Goal: Task Accomplishment & Management: Use online tool/utility

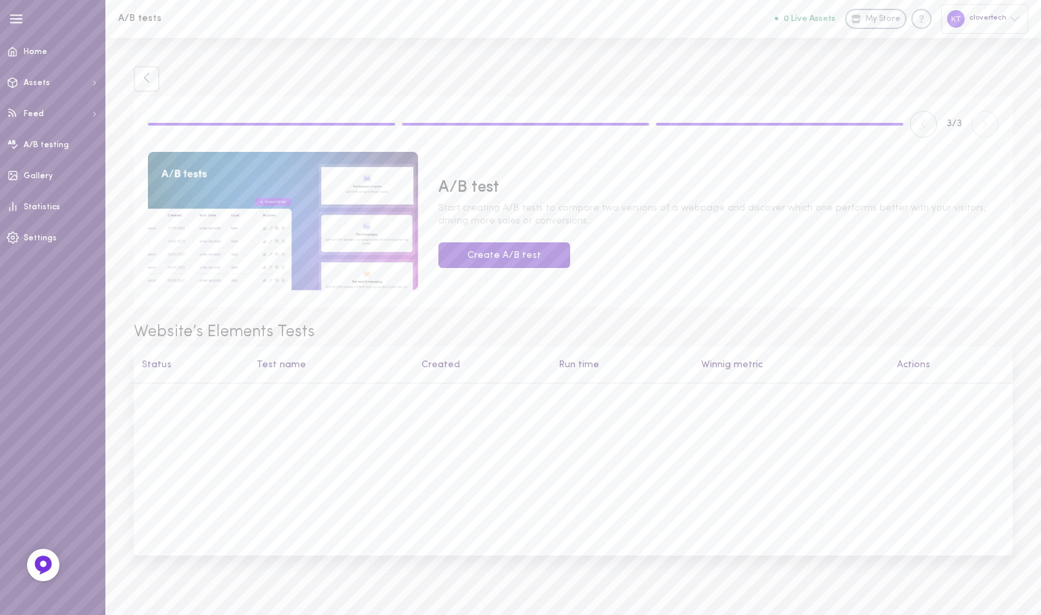
click at [523, 251] on button "Create A/B test" at bounding box center [504, 256] width 132 height 26
click at [42, 212] on link "Statistics" at bounding box center [52, 207] width 105 height 31
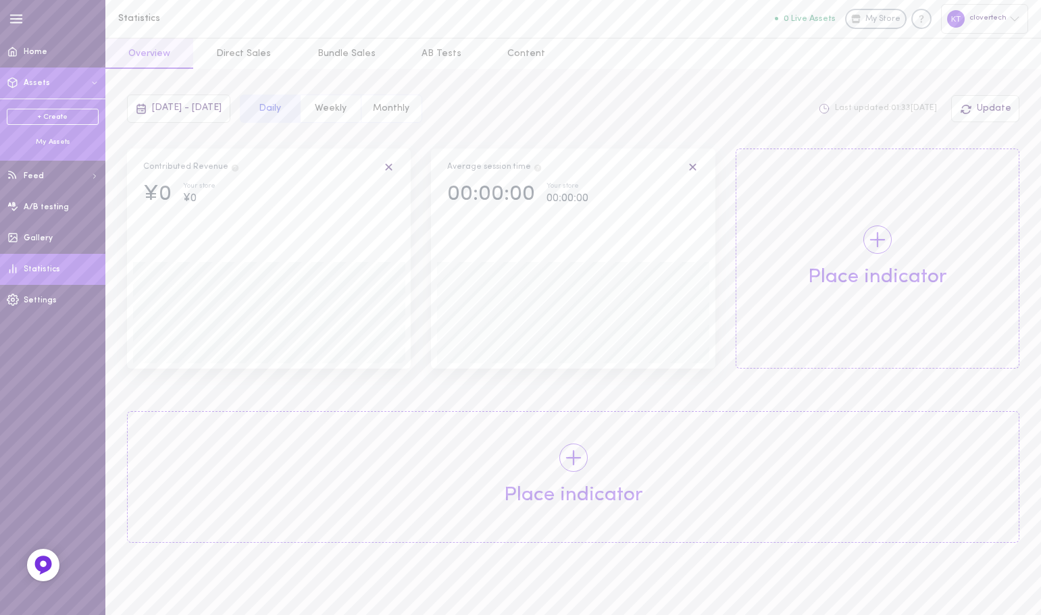
click at [58, 114] on link "+ Create" at bounding box center [53, 117] width 92 height 16
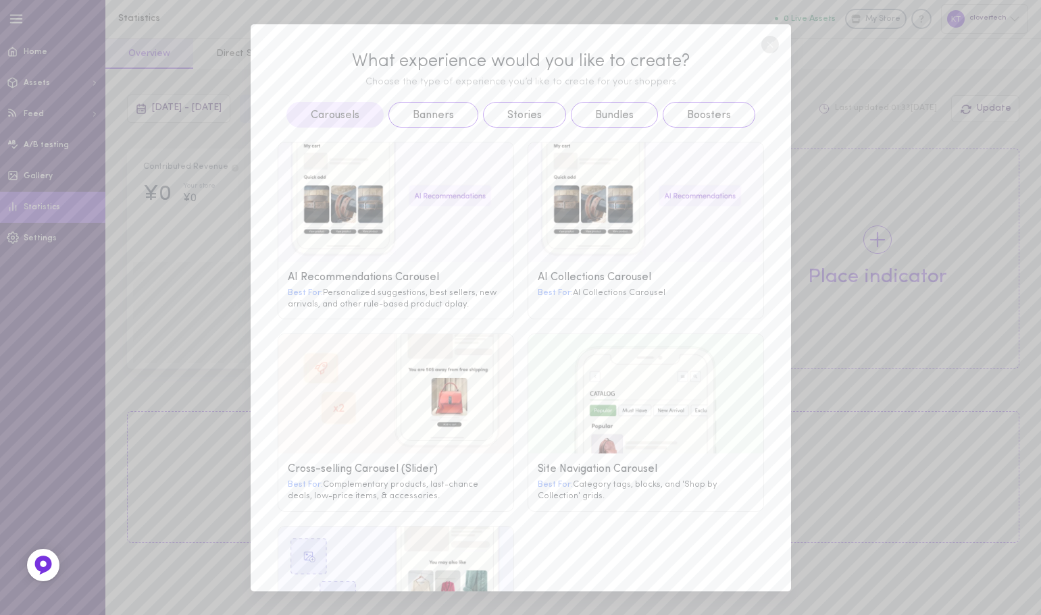
click at [767, 46] on circle at bounding box center [770, 45] width 18 height 18
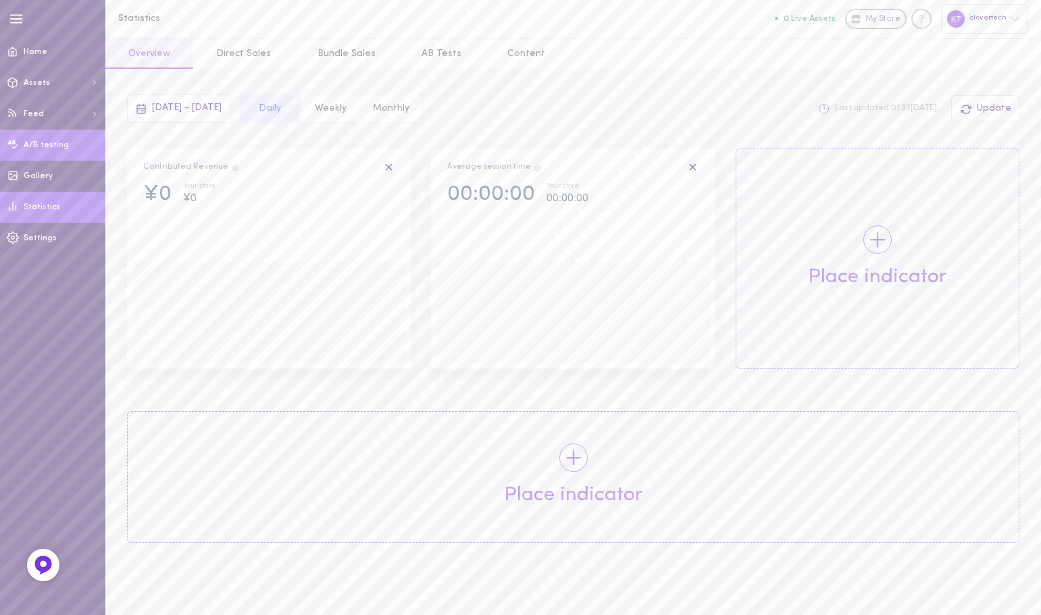
click at [57, 153] on link "A/B testing" at bounding box center [52, 145] width 105 height 31
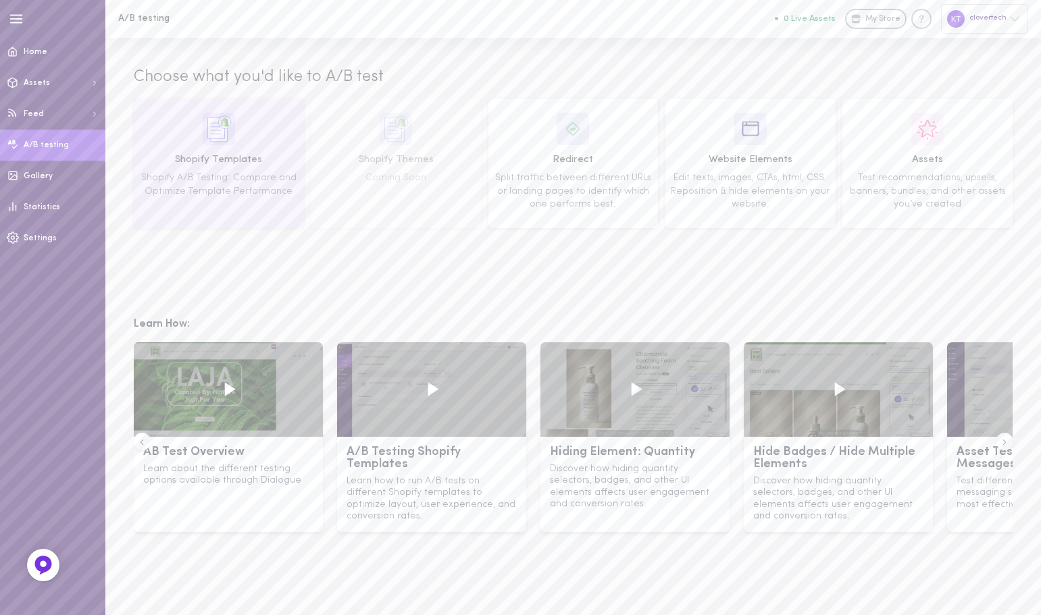
click at [263, 178] on span "Shopify A/B Testing: Compare and Optimize Template Performance" at bounding box center [218, 185] width 155 height 24
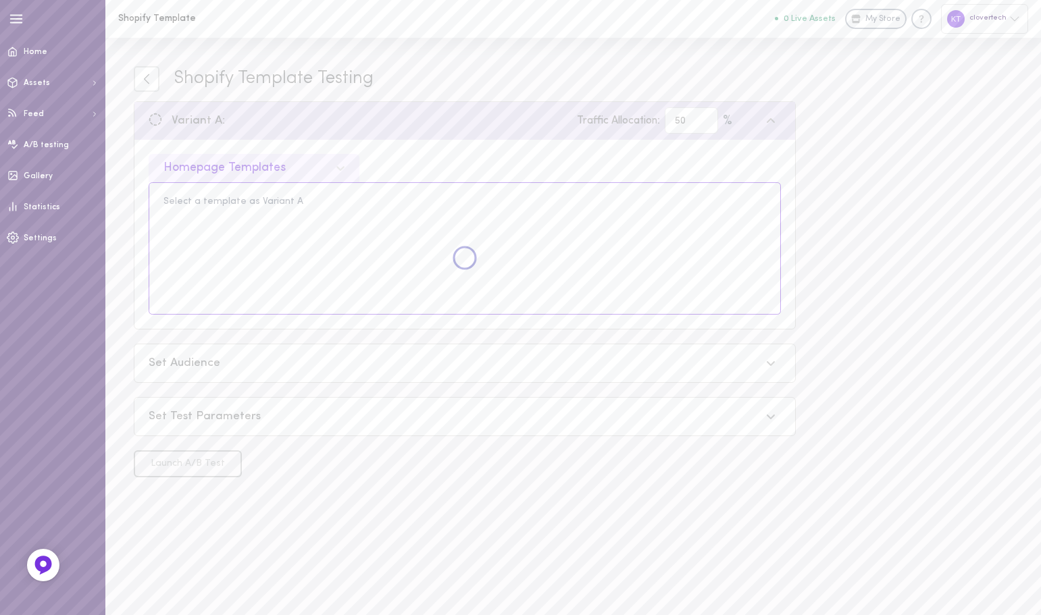
click at [323, 172] on div "Homepage Templates" at bounding box center [243, 167] width 172 height 13
click at [372, 166] on div "option Homepage Templates selected, 1 of 7. 7 results available. Use Up and Dow…" at bounding box center [465, 168] width 632 height 28
click at [615, 161] on div "Homepage Templates" at bounding box center [465, 168] width 632 height 28
click at [262, 188] on div "Select a template as Variant A" at bounding box center [465, 248] width 632 height 132
click at [295, 168] on div "Homepage Templates" at bounding box center [243, 167] width 172 height 13
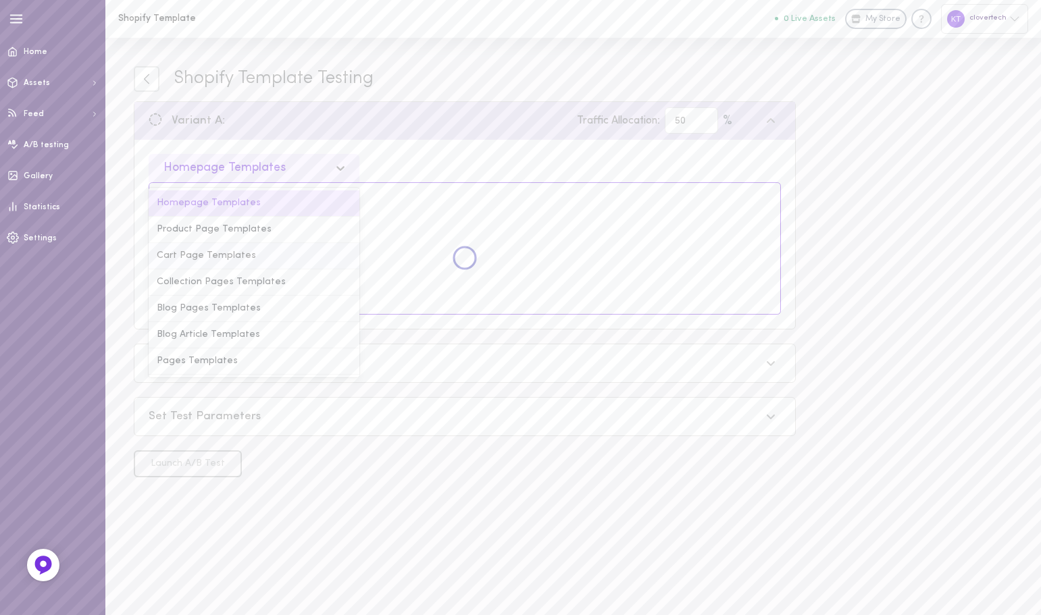
click at [285, 251] on div "Cart Page Templates" at bounding box center [254, 256] width 211 height 26
click at [296, 178] on div "Cart Page Templates" at bounding box center [254, 168] width 211 height 28
click at [285, 231] on div "Product Page Templates" at bounding box center [254, 230] width 211 height 26
click at [311, 168] on div "Product Page Templates" at bounding box center [243, 167] width 172 height 13
click at [264, 230] on div "Product Page Templates" at bounding box center [254, 230] width 211 height 26
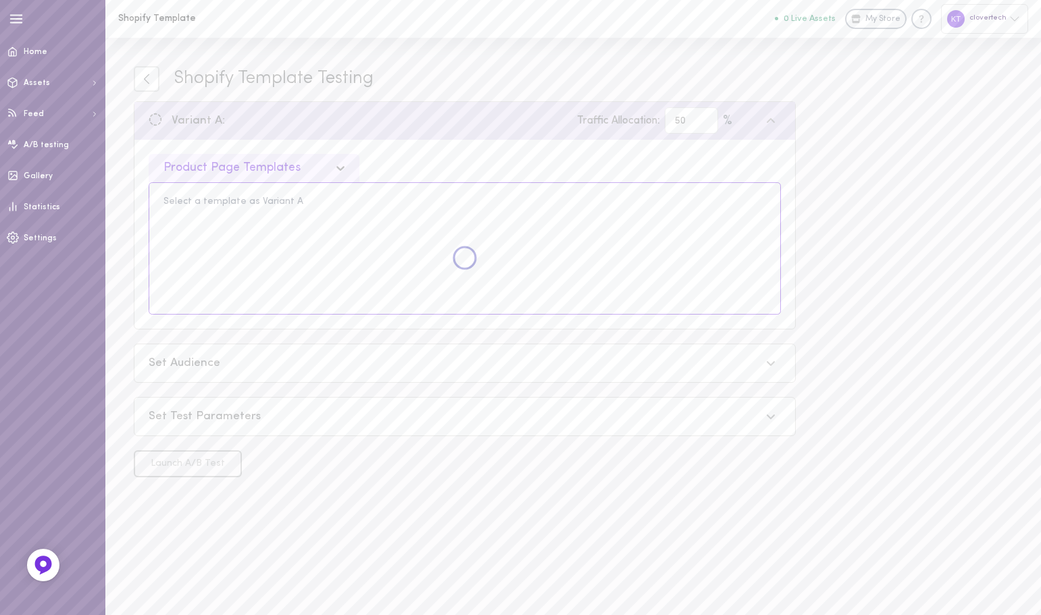
click at [450, 154] on div "option Product Page Templates, selected. Select is focused , press Down to open…" at bounding box center [465, 168] width 632 height 28
click at [249, 373] on div "Set Audience" at bounding box center [464, 364] width 661 height 38
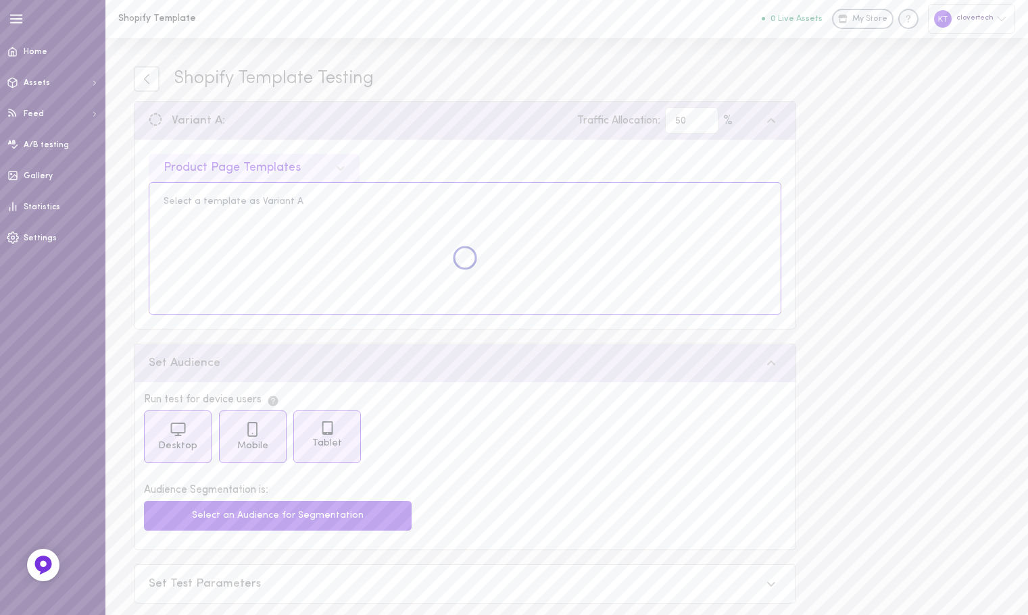
click at [263, 330] on div "Shopify Template Testing Variant A: Traffic Allocation: 50 % Product Page Templ…" at bounding box center [465, 355] width 662 height 579
click at [434, 160] on div "Product Page Templates" at bounding box center [465, 168] width 632 height 28
